Goal: Complete application form

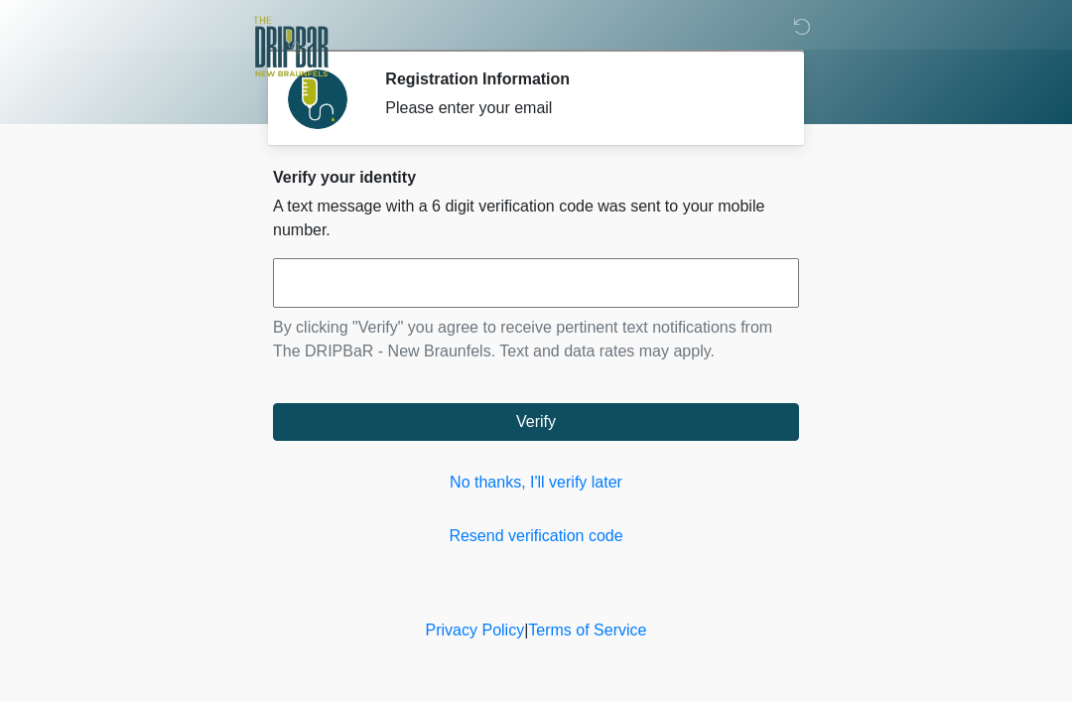
click at [579, 294] on input "text" at bounding box center [536, 283] width 526 height 50
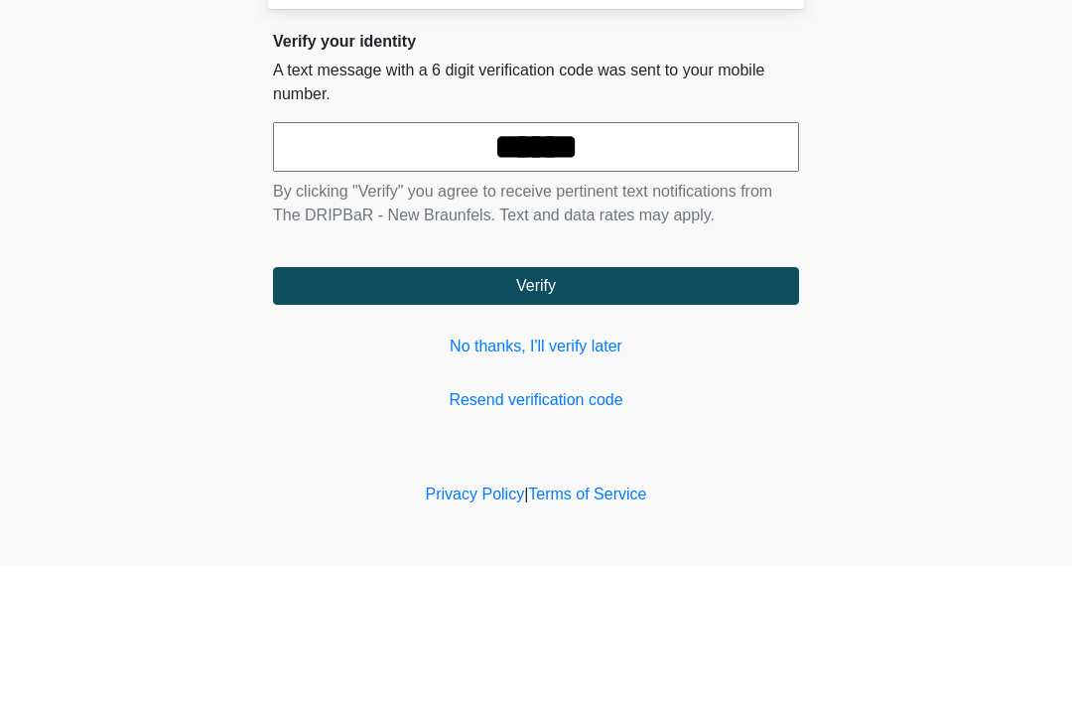
type input "******"
click at [674, 403] on button "Verify" at bounding box center [536, 422] width 526 height 38
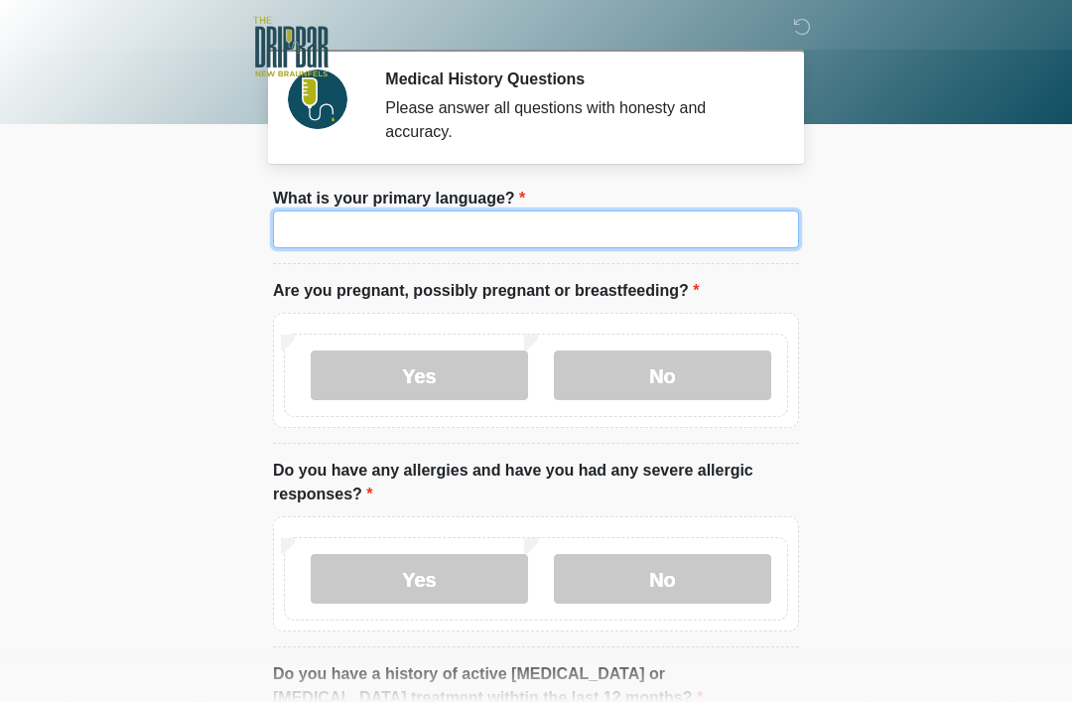
click at [675, 217] on input "What is your primary language?" at bounding box center [536, 229] width 526 height 38
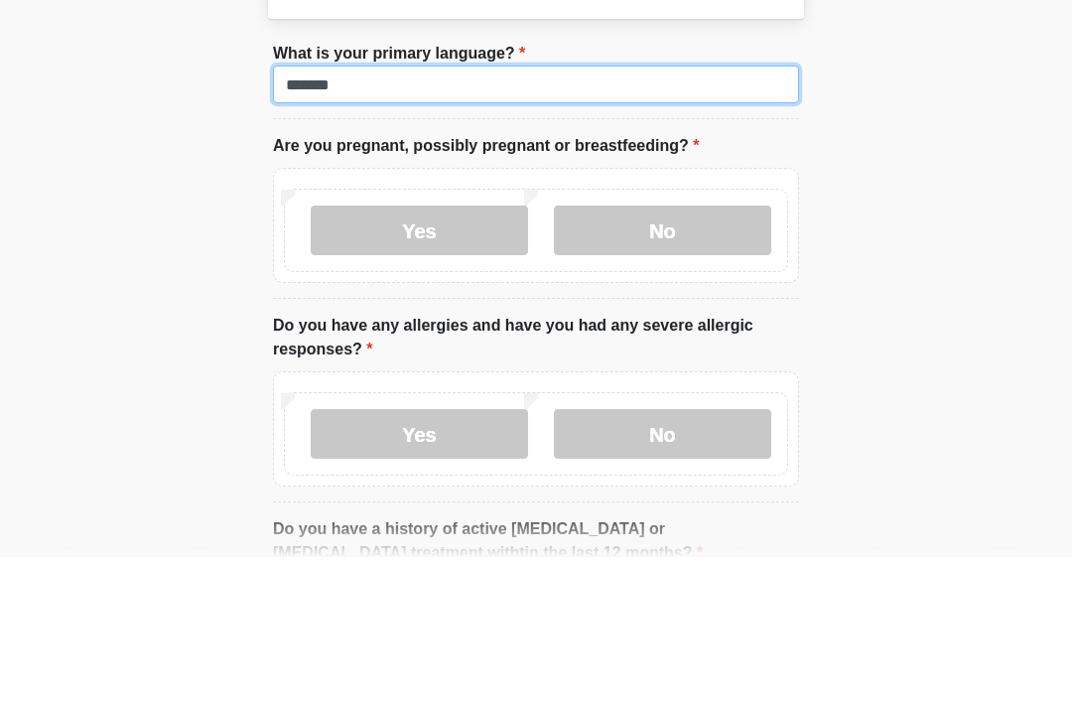
type input "*******"
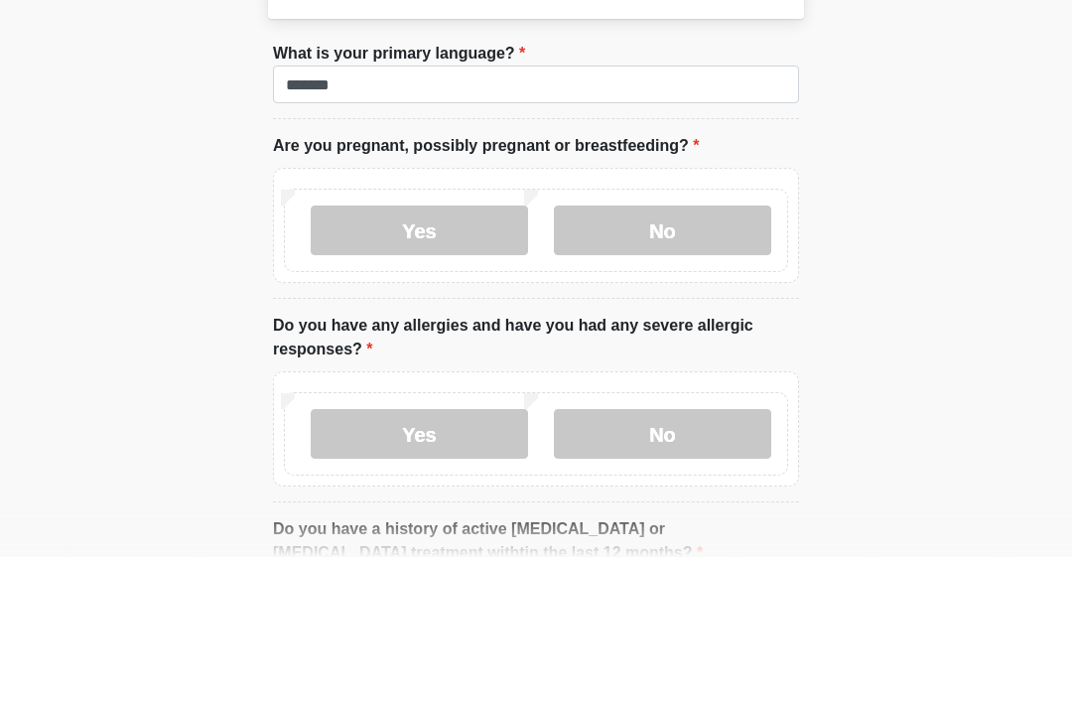
click at [682, 350] on label "No" at bounding box center [662, 375] width 217 height 50
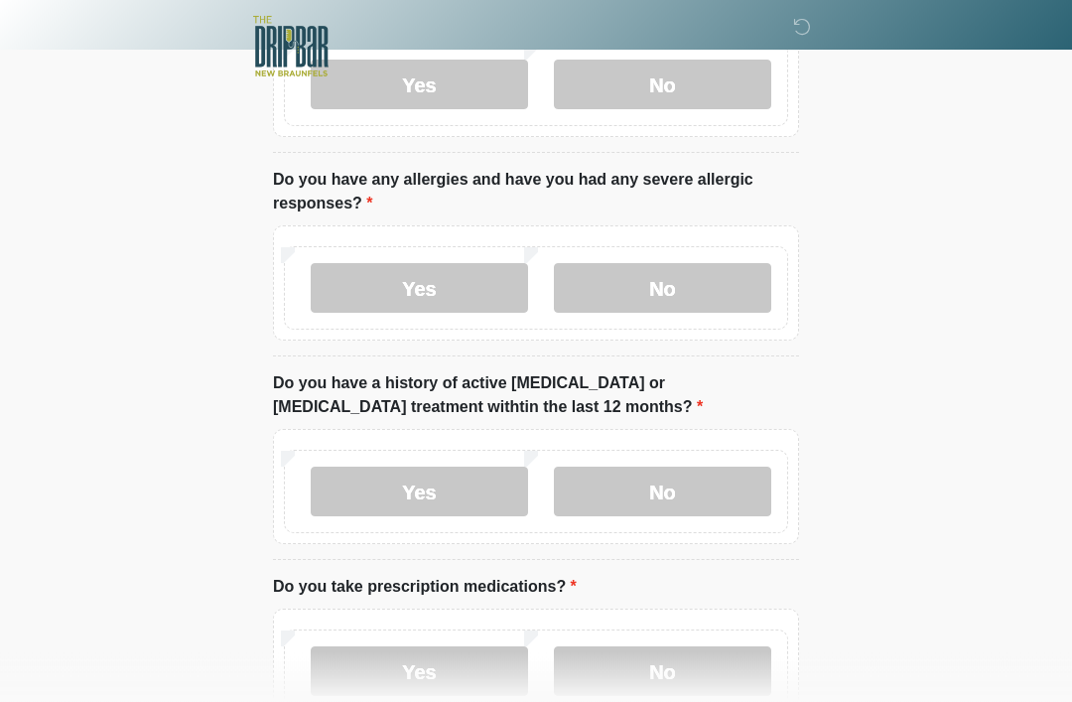
scroll to position [291, 0]
click at [707, 295] on label "No" at bounding box center [662, 288] width 217 height 50
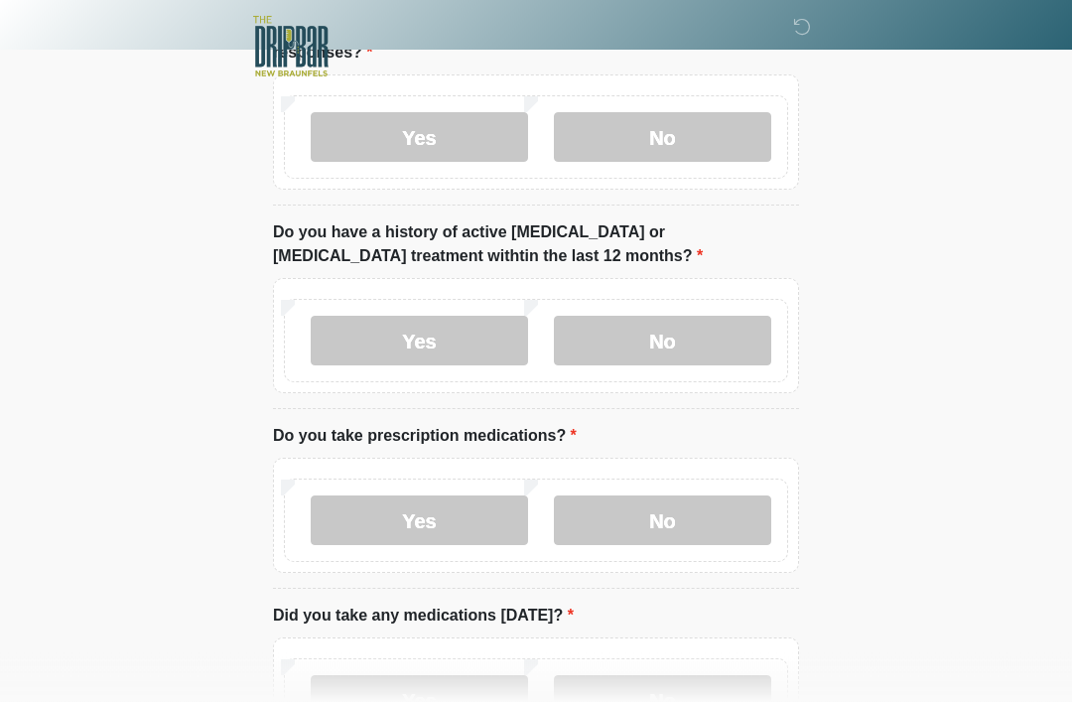
scroll to position [443, 0]
click at [715, 339] on label "No" at bounding box center [662, 340] width 217 height 50
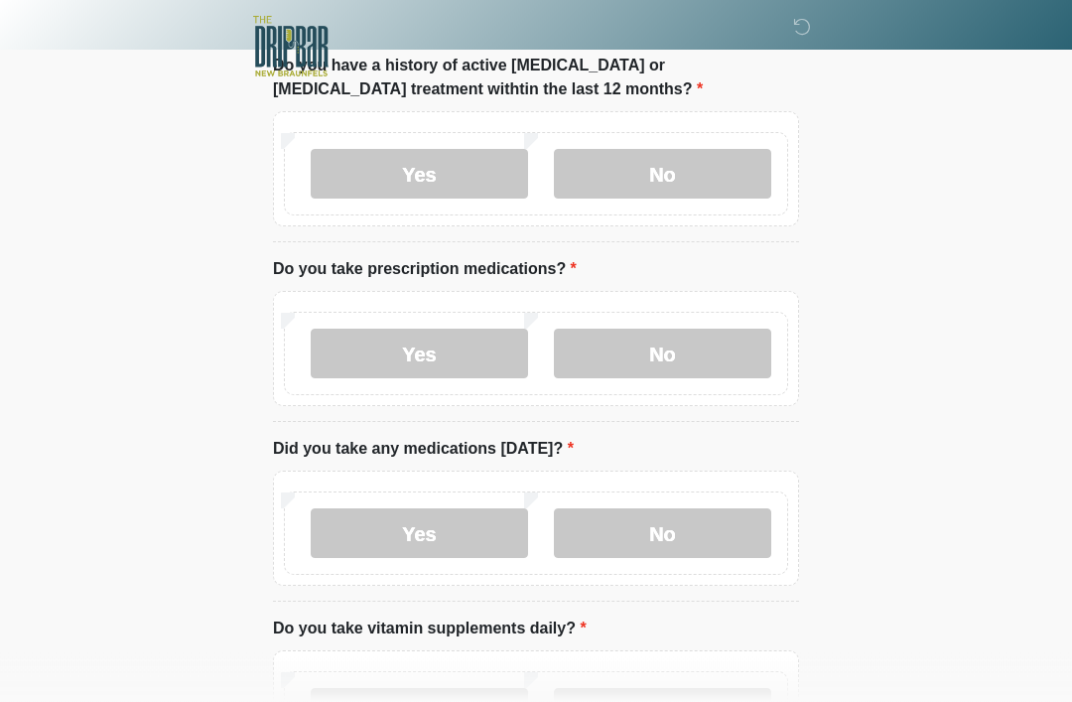
click at [464, 359] on label "Yes" at bounding box center [419, 354] width 217 height 50
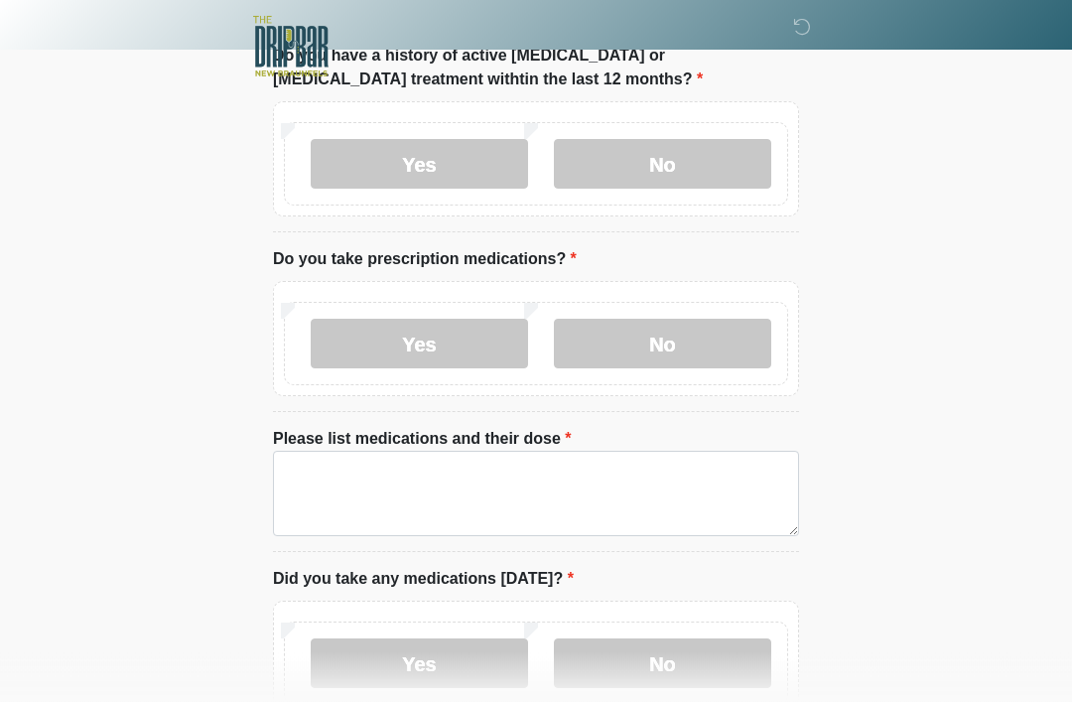
scroll to position [673, 0]
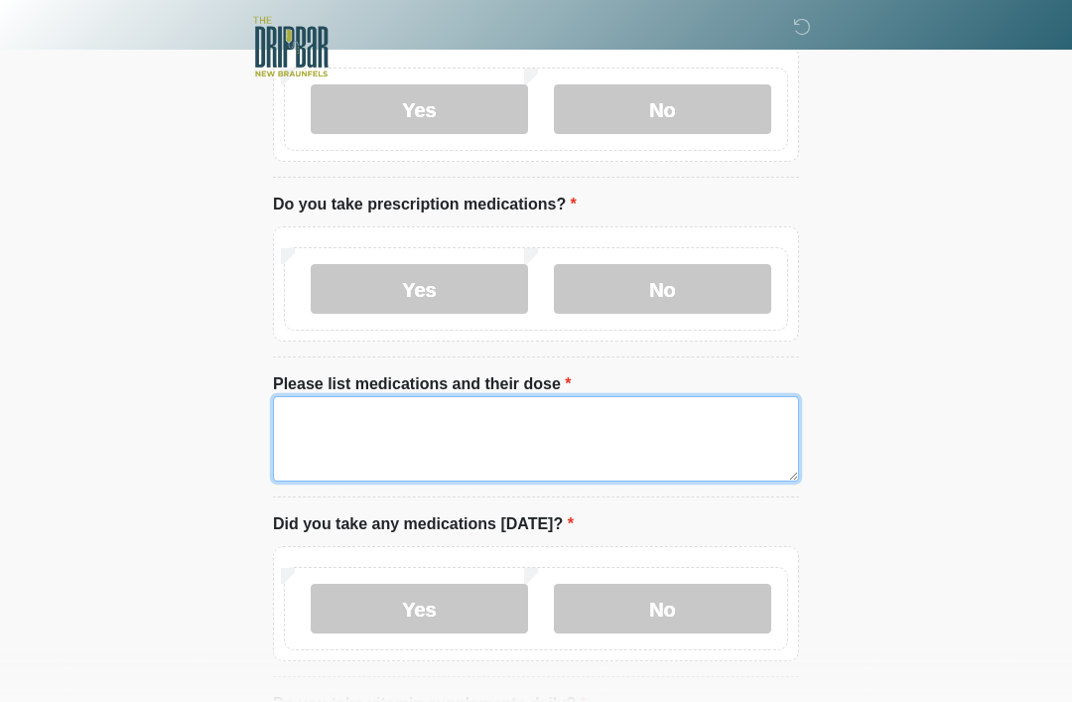
click at [630, 424] on textarea "Please list medications and their dose" at bounding box center [536, 438] width 526 height 85
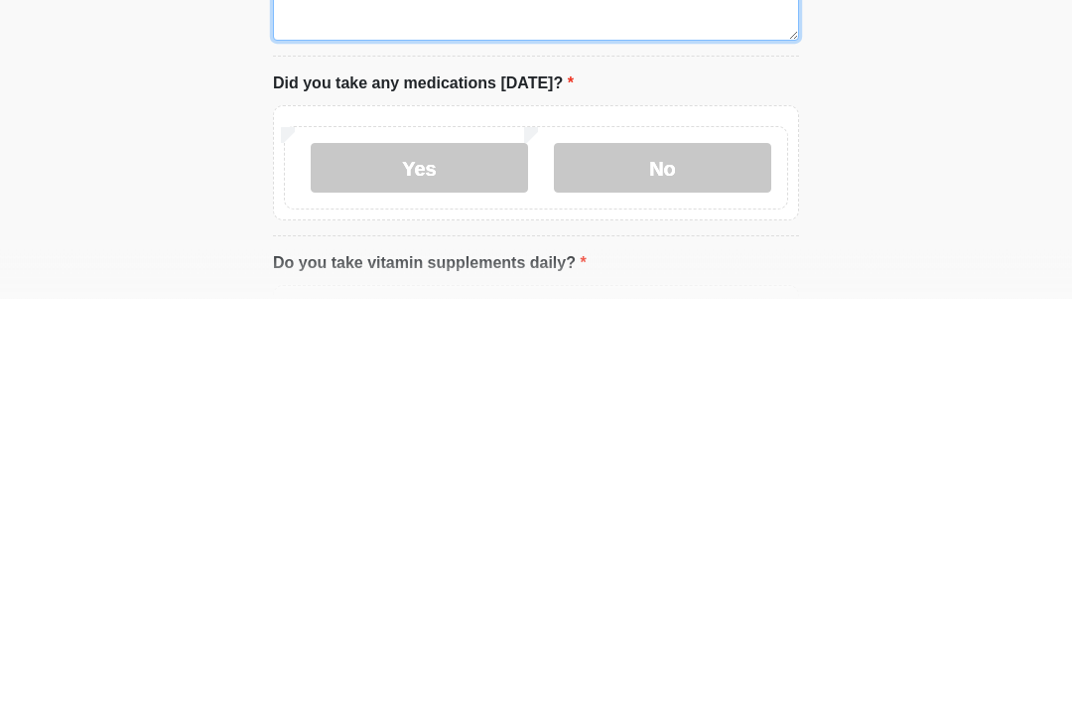
type textarea "**********"
click at [475, 547] on label "Yes" at bounding box center [419, 572] width 217 height 50
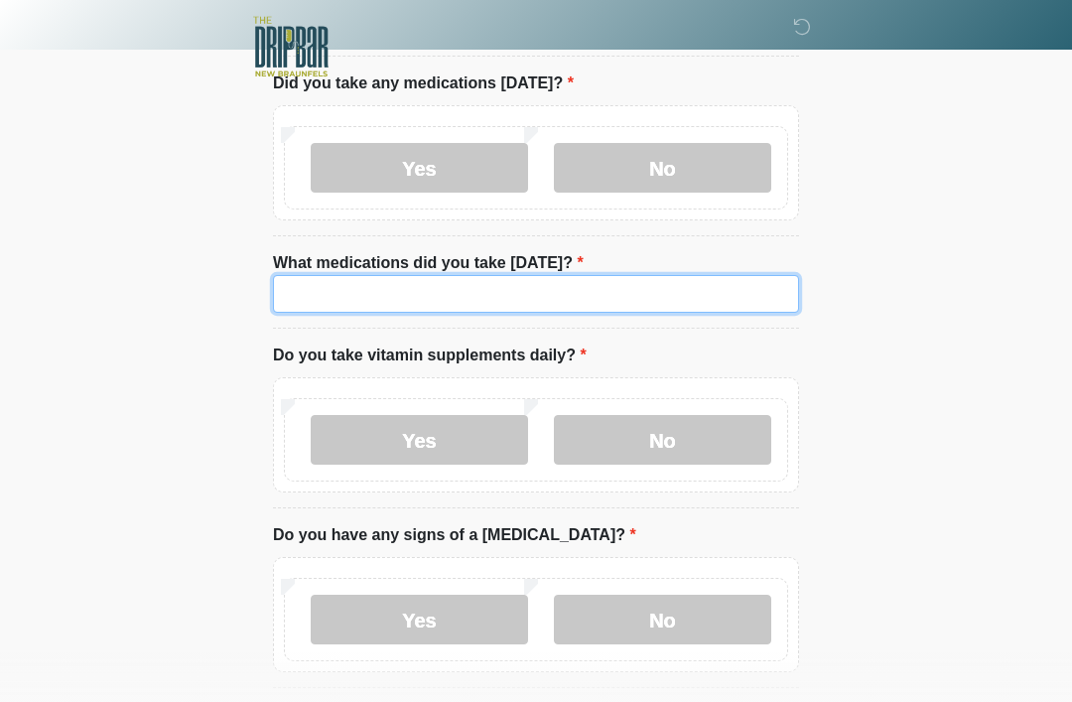
click at [711, 287] on input "What medications did you take today?" at bounding box center [536, 294] width 526 height 38
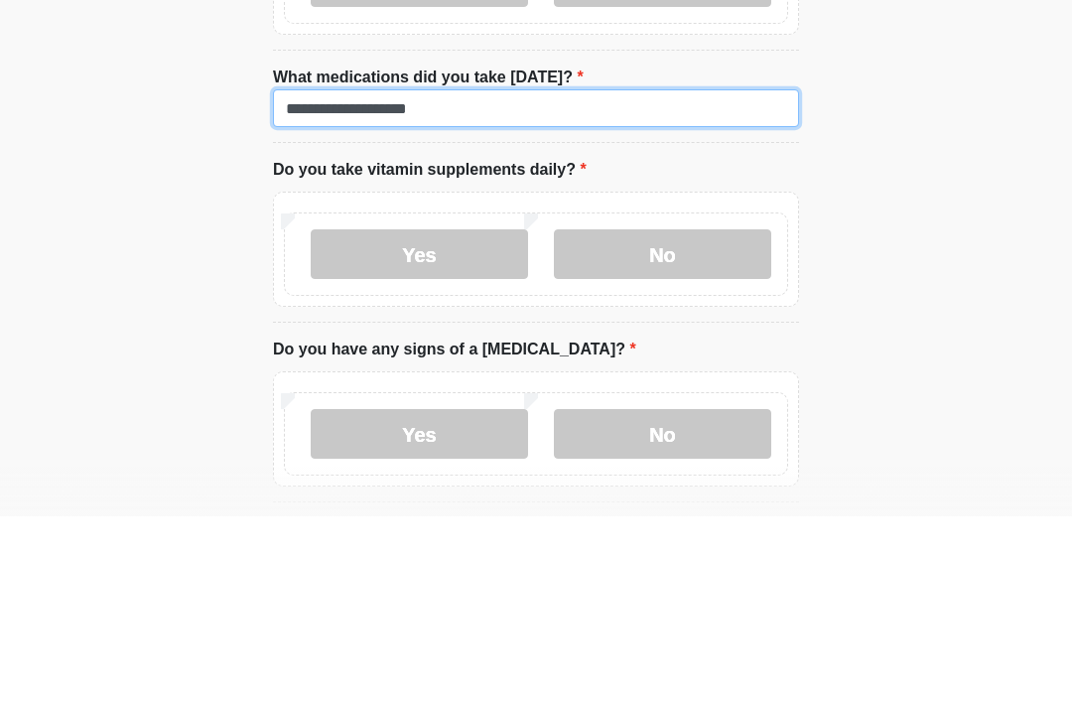
type input "**********"
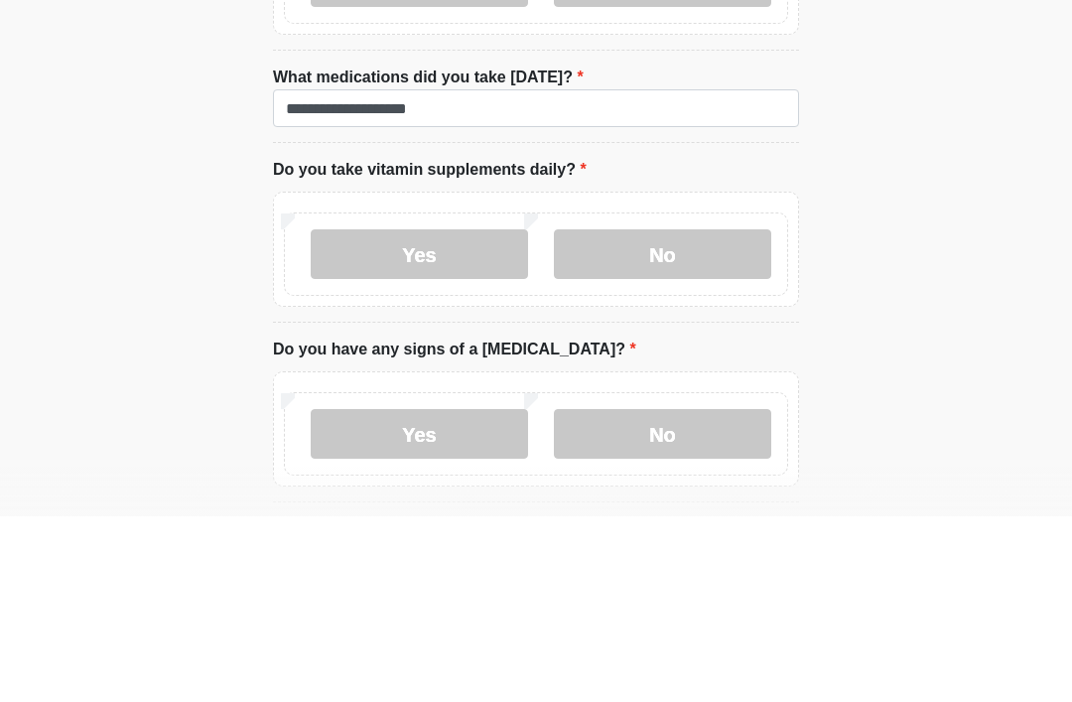
click at [717, 415] on label "No" at bounding box center [662, 440] width 217 height 50
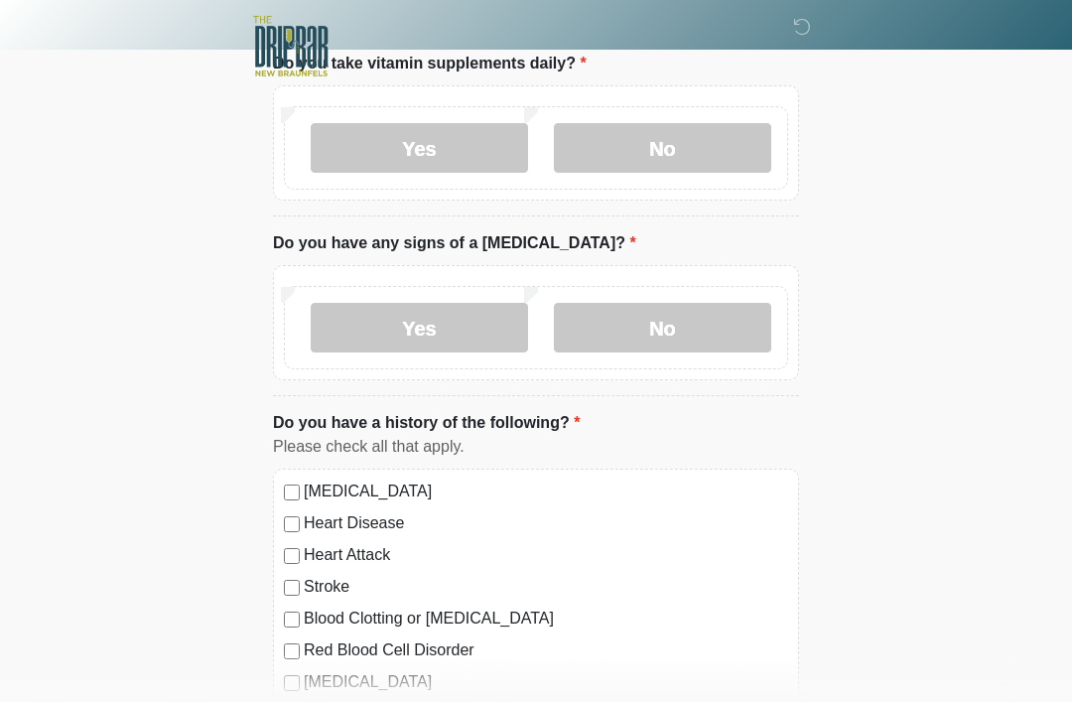
scroll to position [1407, 0]
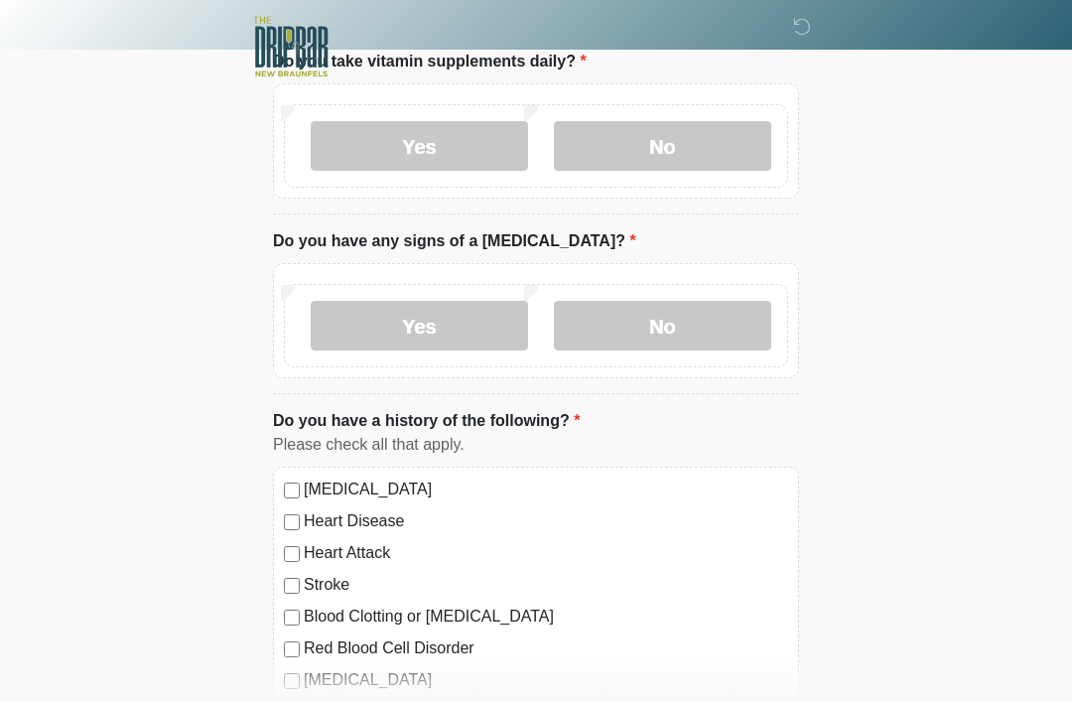
click at [729, 322] on label "No" at bounding box center [662, 326] width 217 height 50
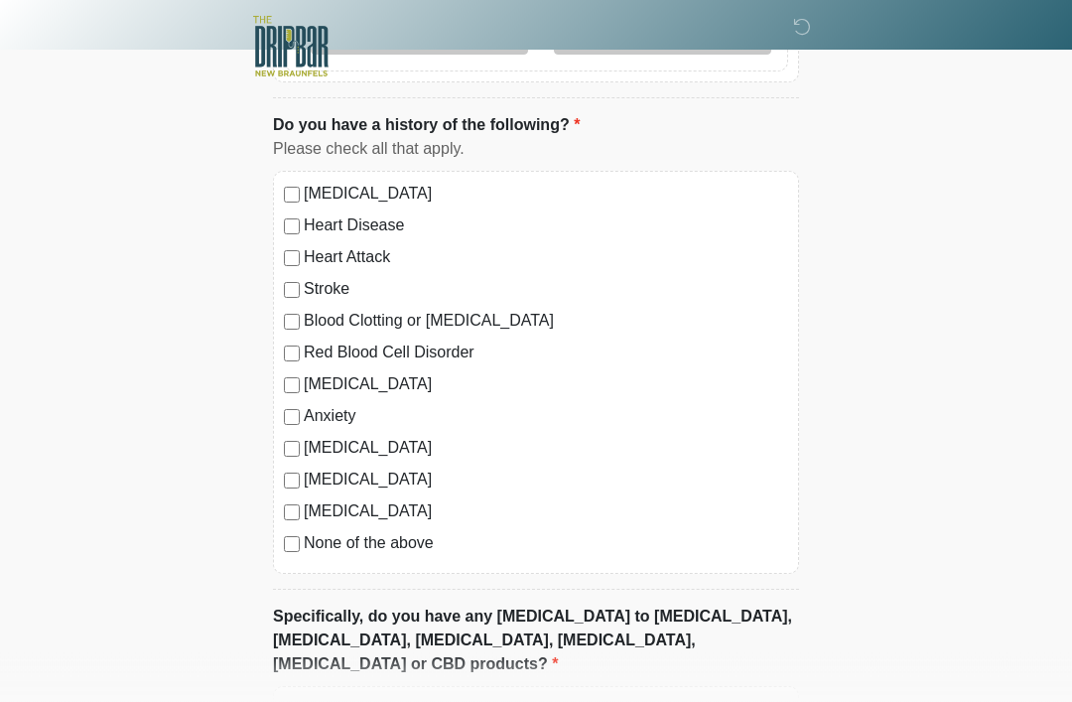
scroll to position [1703, 0]
click at [349, 384] on label "Depression" at bounding box center [546, 384] width 484 height 24
click at [341, 409] on label "Anxiety" at bounding box center [546, 416] width 484 height 24
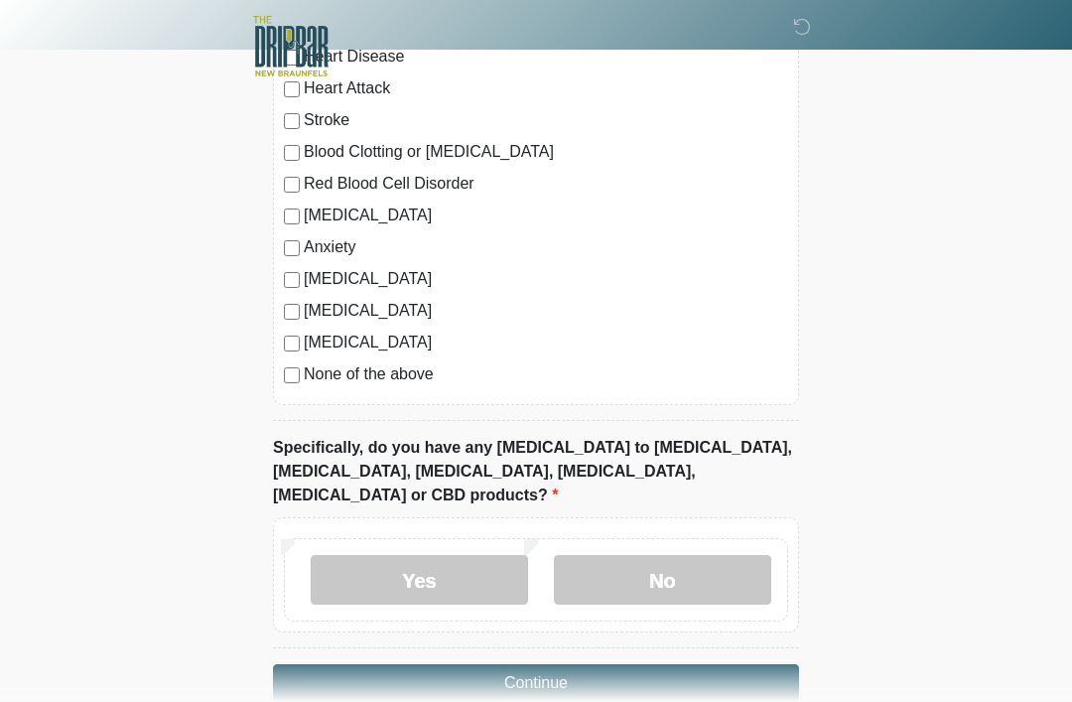
scroll to position [1885, 0]
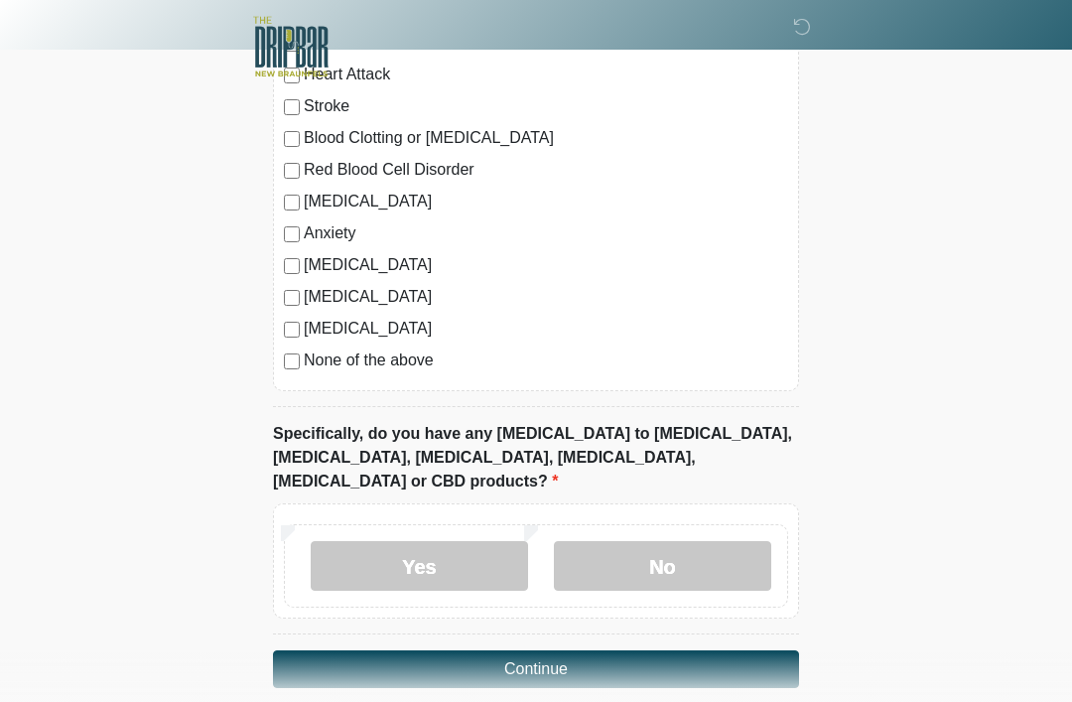
click at [725, 542] on label "No" at bounding box center [662, 566] width 217 height 50
click at [732, 650] on button "Continue" at bounding box center [536, 669] width 526 height 38
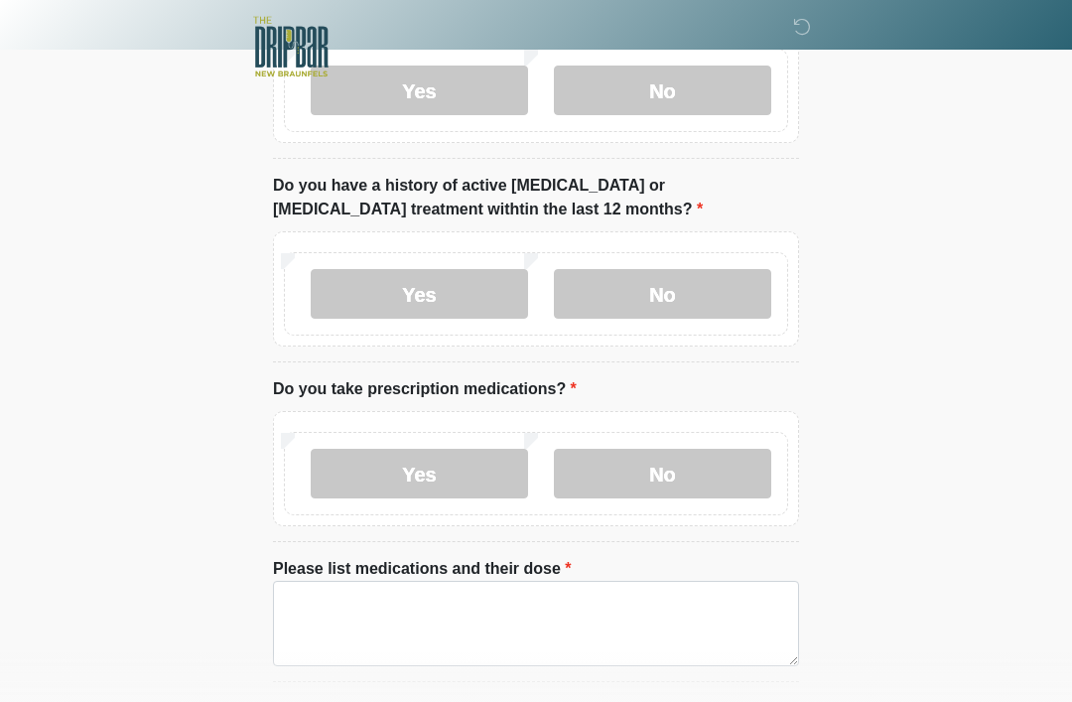
scroll to position [0, 0]
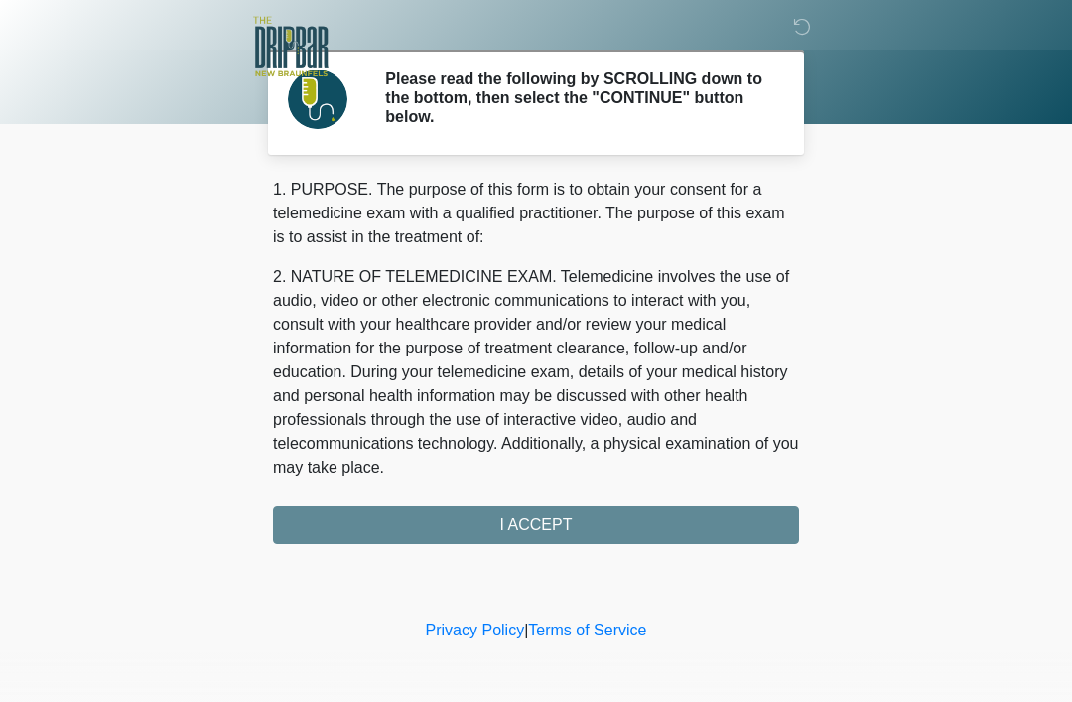
click at [711, 524] on div "1. PURPOSE. The purpose of this form is to obtain your consent for a telemedici…" at bounding box center [536, 361] width 526 height 366
click at [722, 524] on div "1. PURPOSE. The purpose of this form is to obtain your consent for a telemedici…" at bounding box center [536, 361] width 526 height 366
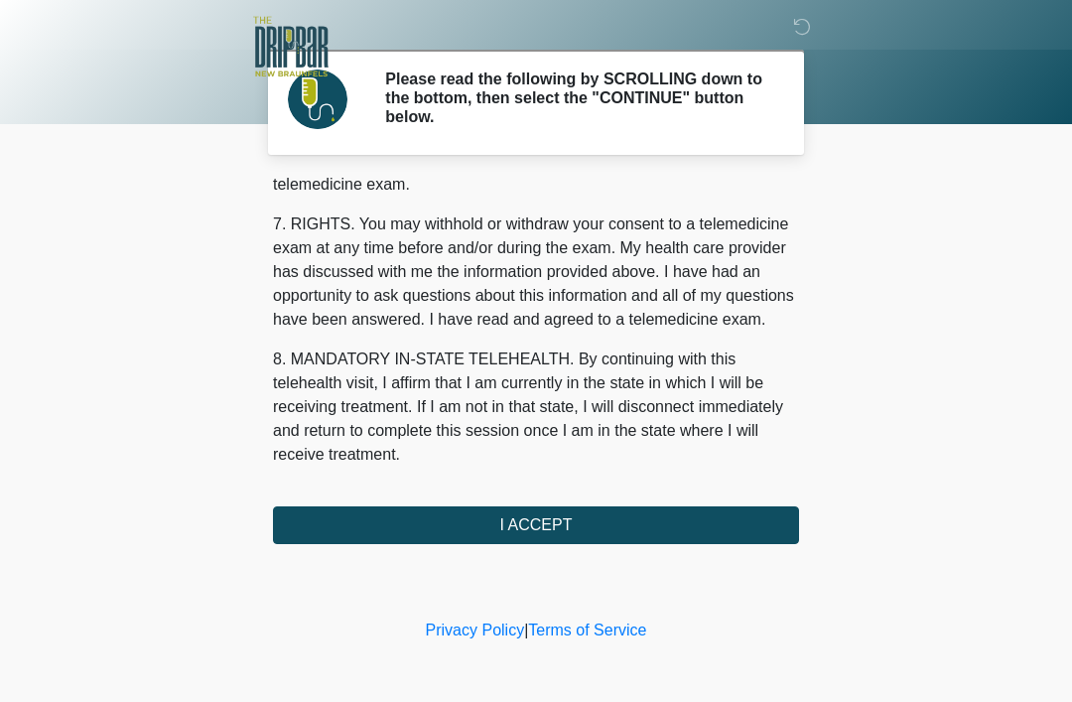
scroll to position [870, 0]
click at [730, 522] on button "I ACCEPT" at bounding box center [536, 525] width 526 height 38
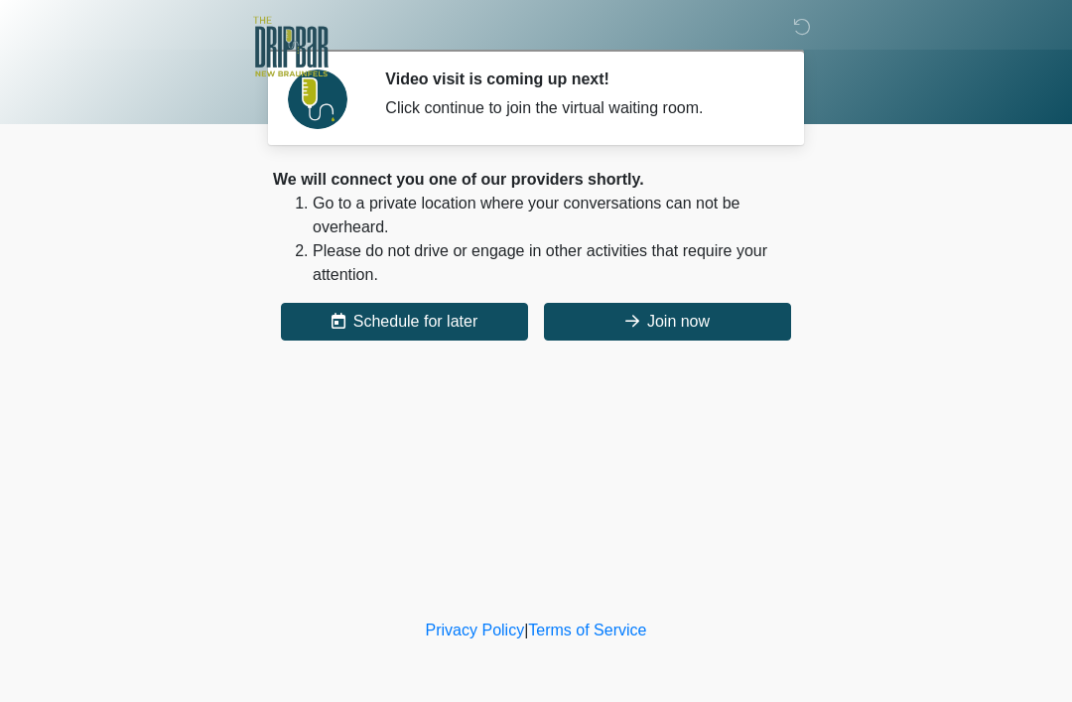
click at [728, 326] on button "Join now" at bounding box center [667, 322] width 247 height 38
click at [723, 319] on button "Join now" at bounding box center [667, 322] width 247 height 38
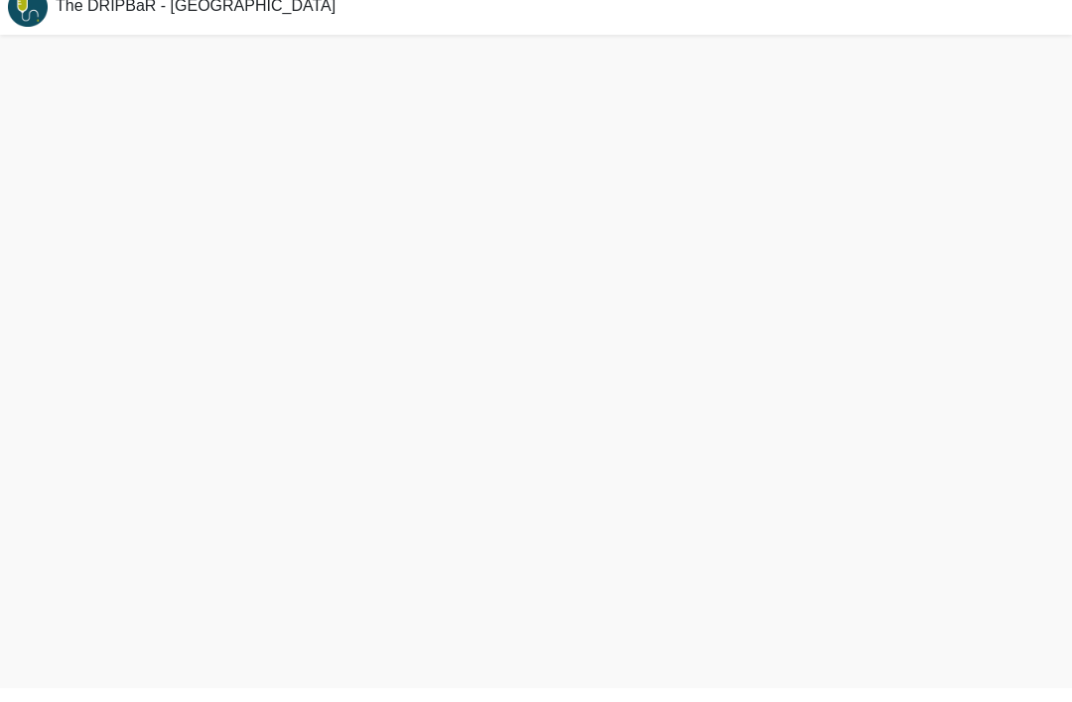
scroll to position [6, 0]
